Goal: Navigation & Orientation: Find specific page/section

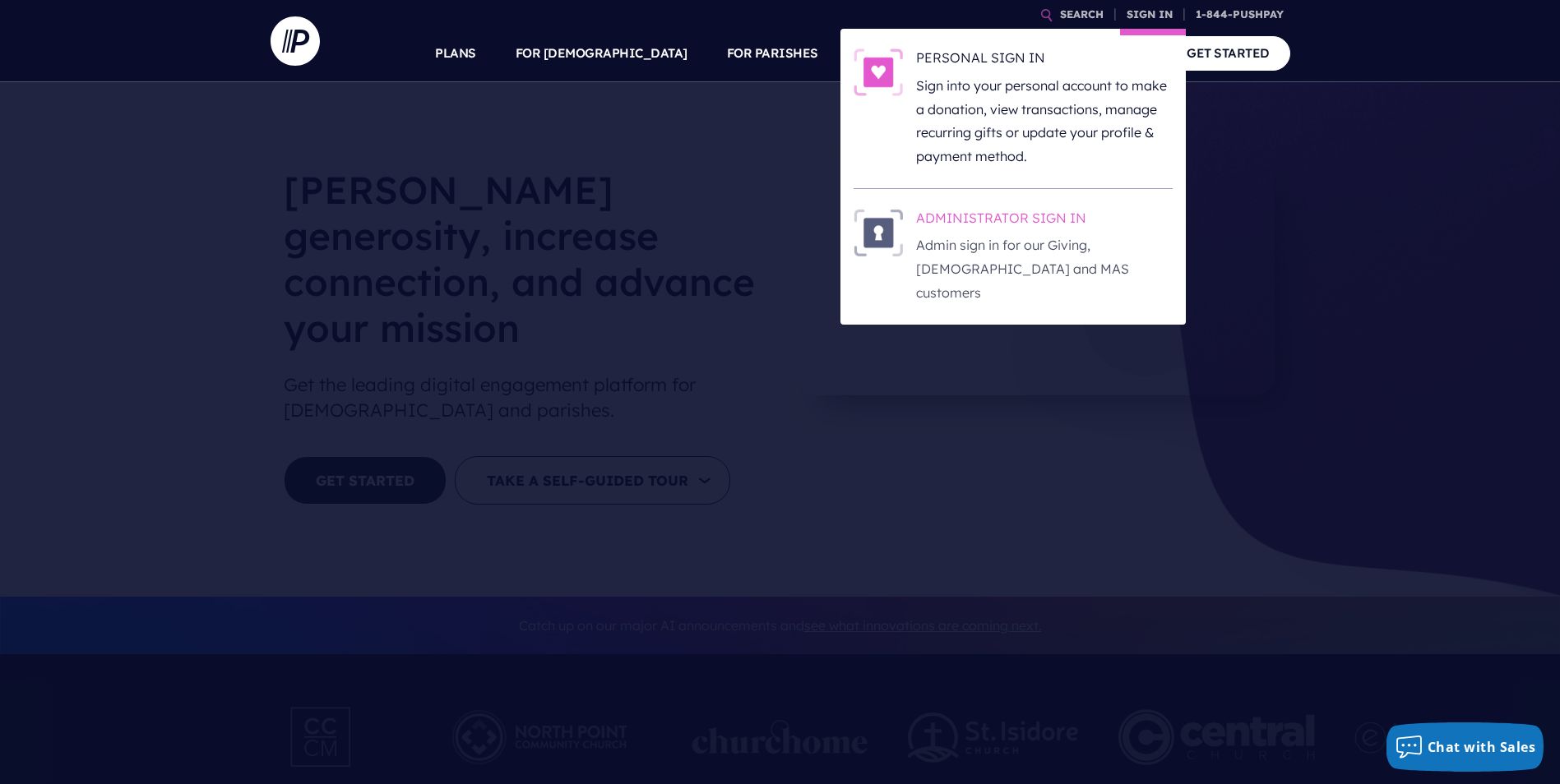
click at [1010, 225] on h6 "ADMINISTRATOR SIGN IN" at bounding box center [1044, 220] width 257 height 24
click at [1019, 229] on h6 "ADMINISTRATOR SIGN IN" at bounding box center [1044, 220] width 257 height 24
click at [1009, 222] on h6 "ADMINISTRATOR SIGN IN" at bounding box center [1044, 220] width 257 height 24
click at [960, 220] on h6 "ADMINISTRATOR SIGN IN" at bounding box center [1044, 220] width 257 height 24
click at [961, 224] on h6 "ADMINISTRATOR SIGN IN" at bounding box center [1044, 220] width 257 height 24
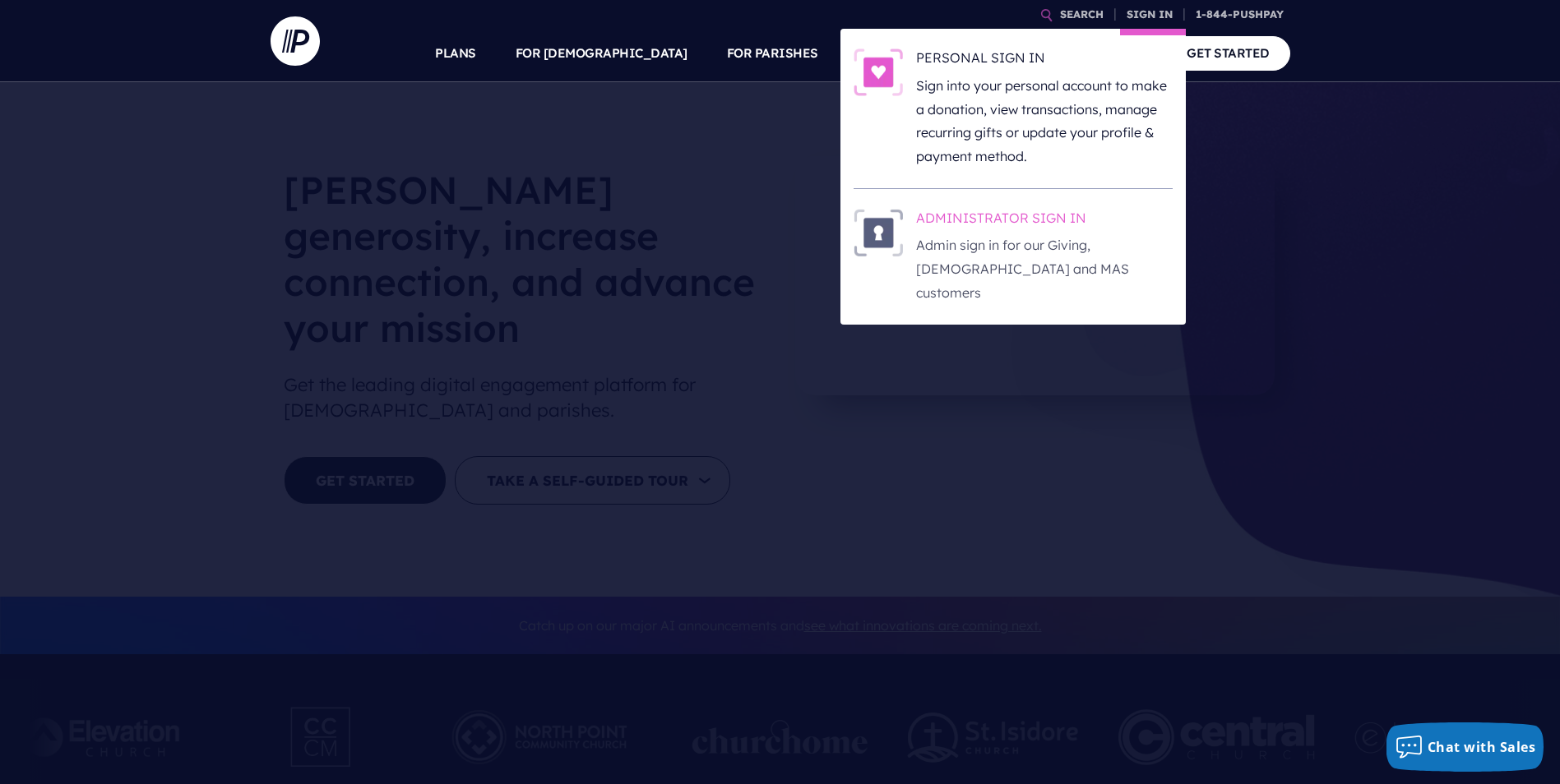
click at [1043, 219] on h6 "ADMINISTRATOR SIGN IN" at bounding box center [1044, 220] width 257 height 24
